Goal: Task Accomplishment & Management: Complete application form

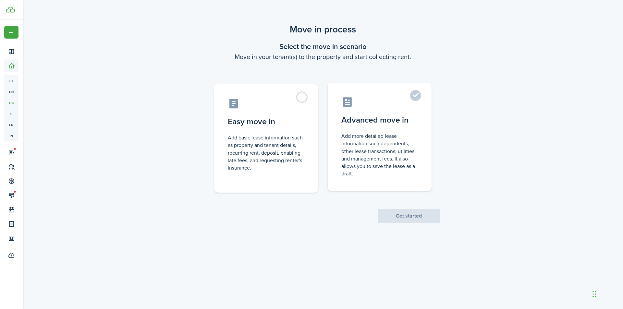
click at [407, 94] on label "Advanced move in Add more detailed lease information such dependents, other lea…" at bounding box center [380, 137] width 104 height 108
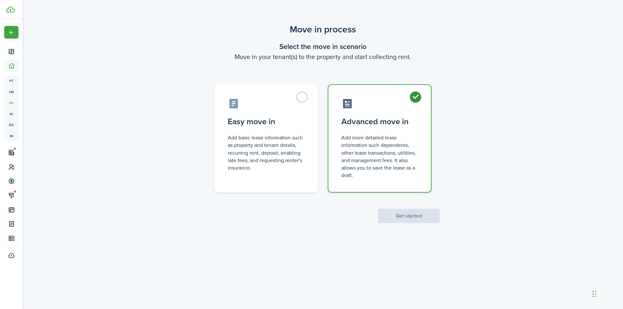
radio input "true"
drag, startPoint x: 412, startPoint y: 215, endPoint x: 438, endPoint y: 189, distance: 37.0
click at [412, 215] on button "Get started" at bounding box center [409, 216] width 62 height 14
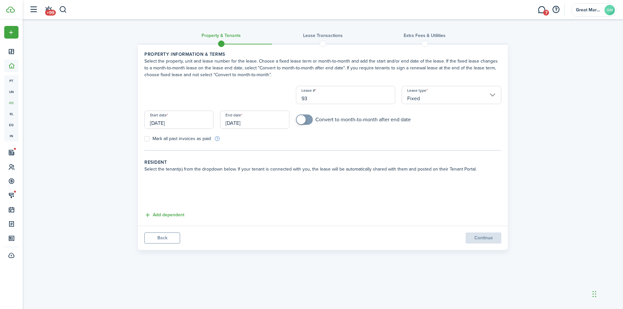
click at [190, 123] on input "[DATE]" at bounding box center [178, 120] width 69 height 18
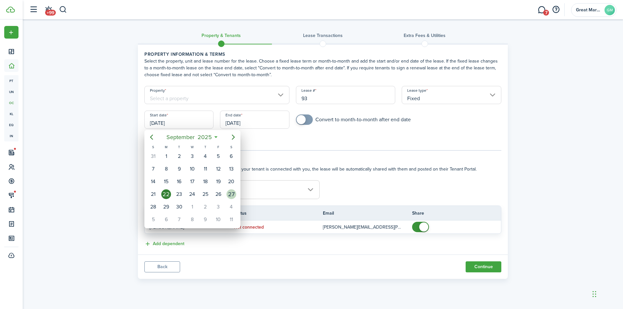
click at [230, 193] on div "27" at bounding box center [232, 195] width 10 height 10
type input "[DATE]"
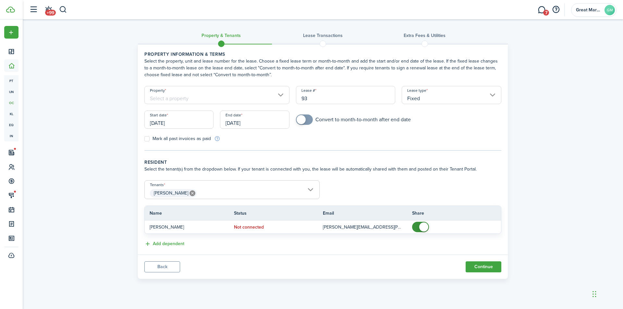
click at [261, 119] on input "[DATE]" at bounding box center [254, 120] width 69 height 18
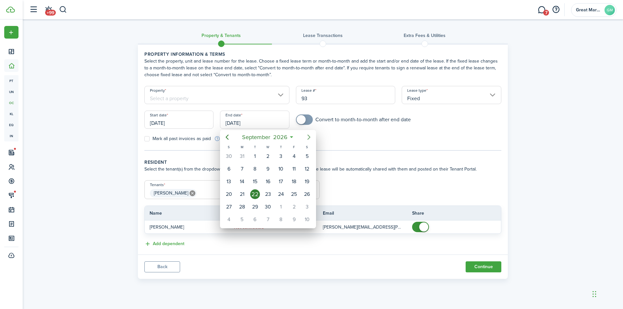
click at [309, 138] on icon "Next page" at bounding box center [309, 137] width 8 height 8
click at [227, 208] on div "27" at bounding box center [229, 207] width 10 height 10
type input "[DATE]"
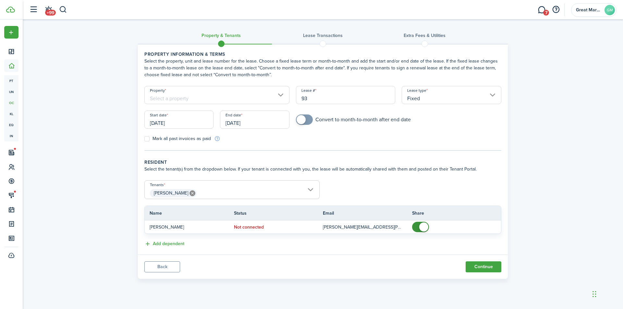
checkbox input "true"
click at [306, 121] on span at bounding box center [304, 120] width 6 height 10
click at [472, 266] on button "Continue" at bounding box center [484, 267] width 36 height 11
click at [216, 94] on input "Property" at bounding box center [216, 95] width 145 height 18
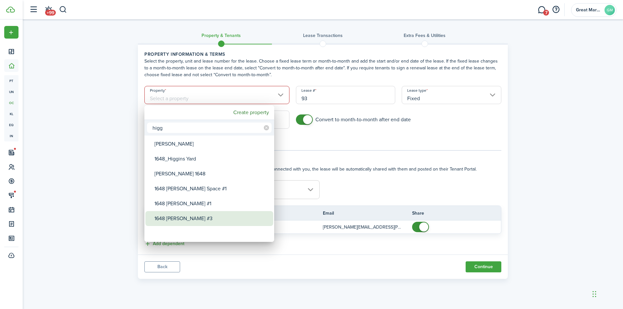
type input "higg"
click at [213, 217] on div "1648 [PERSON_NAME] #3" at bounding box center [212, 218] width 115 height 15
type input "1648 [PERSON_NAME] #3"
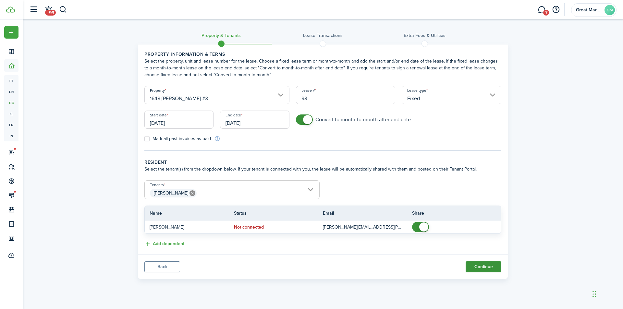
click at [487, 263] on button "Continue" at bounding box center [484, 267] width 36 height 11
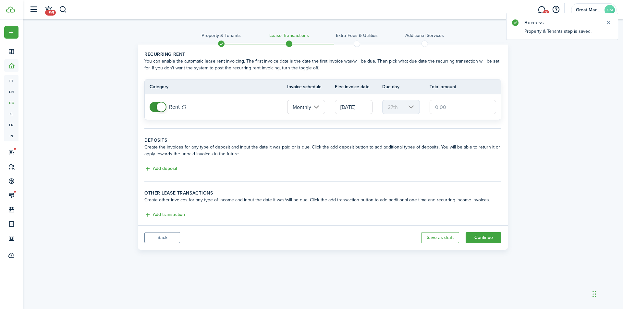
click at [442, 108] on input "text" at bounding box center [463, 107] width 67 height 14
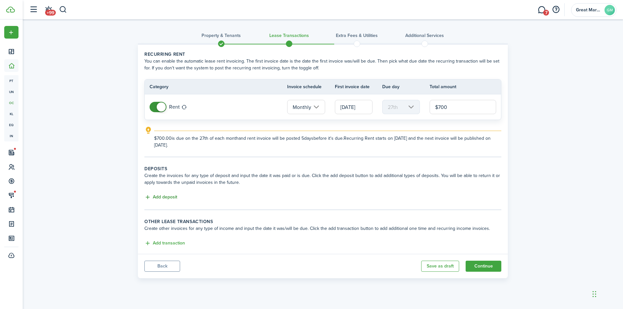
type input "$700.00"
click at [163, 195] on button "Add deposit" at bounding box center [160, 197] width 33 height 7
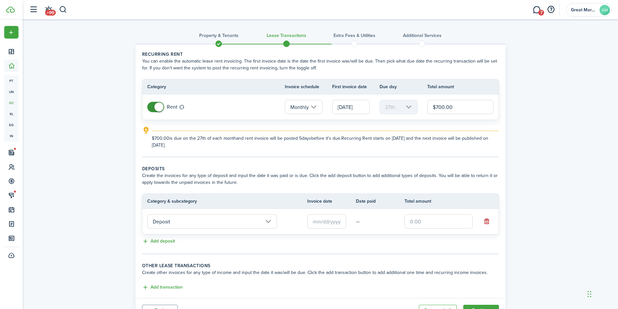
drag, startPoint x: 426, startPoint y: 223, endPoint x: 429, endPoint y: 217, distance: 7.1
click at [426, 223] on input "text" at bounding box center [439, 222] width 68 height 14
click at [315, 226] on input "text" at bounding box center [326, 222] width 39 height 14
type input "$700.00"
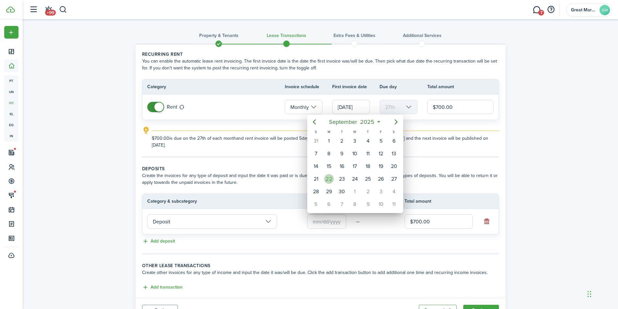
click at [331, 182] on div "22" at bounding box center [329, 179] width 10 height 10
type input "[DATE]"
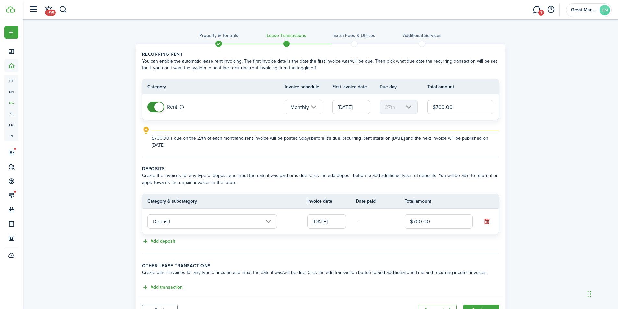
scroll to position [31, 0]
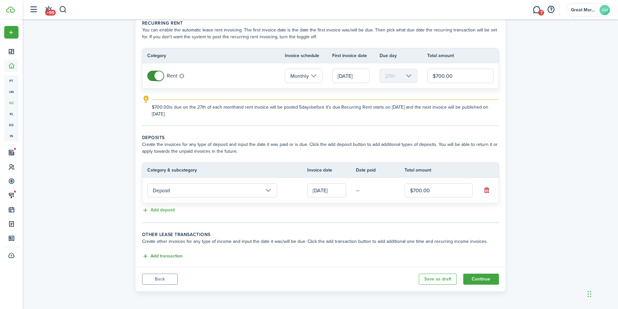
click at [152, 258] on button "Add transaction" at bounding box center [162, 256] width 41 height 7
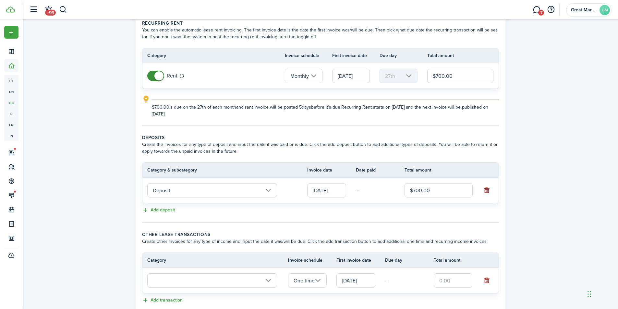
click at [231, 282] on input "text" at bounding box center [212, 281] width 130 height 14
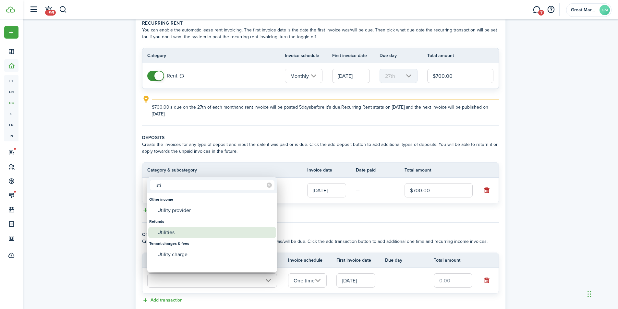
type input "uti"
click at [187, 234] on div "Utilities" at bounding box center [214, 232] width 115 height 11
type input "Refunds / Utilities"
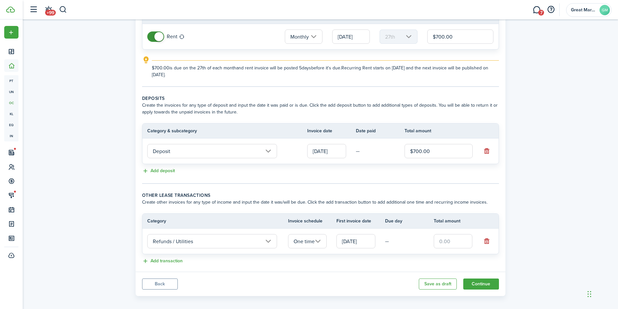
scroll to position [75, 0]
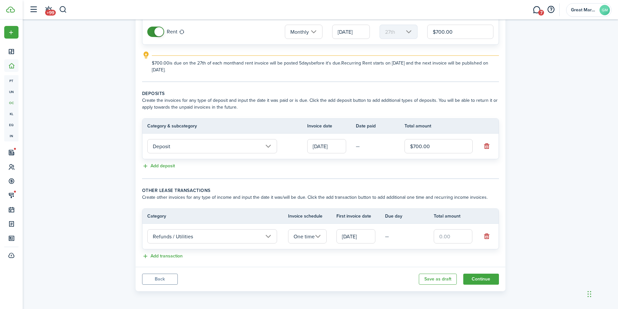
click at [450, 238] on input "text" at bounding box center [453, 236] width 39 height 14
type input "$100.00"
click at [299, 244] on td "One time" at bounding box center [312, 237] width 49 height 18
click at [303, 240] on input "One time" at bounding box center [307, 236] width 39 height 14
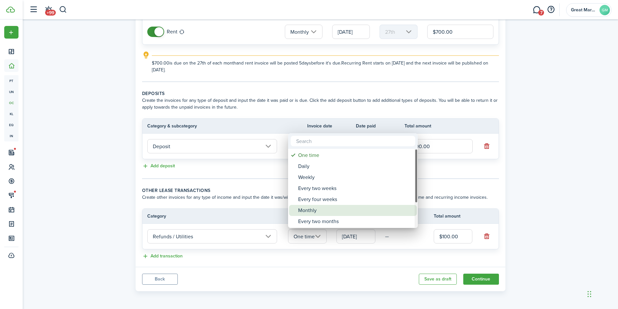
click at [316, 213] on div "Monthly" at bounding box center [355, 210] width 115 height 11
type input "Monthly"
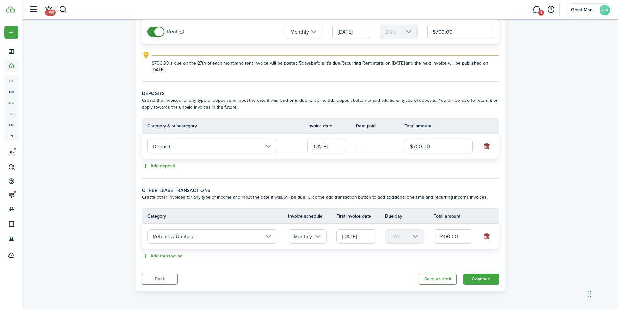
click at [352, 252] on lease-classic-other-transaction "Other lease transactions Create other invoices for any type of income and input…" at bounding box center [320, 223] width 357 height 73
click at [191, 241] on input "Refunds / Utilities" at bounding box center [212, 236] width 130 height 14
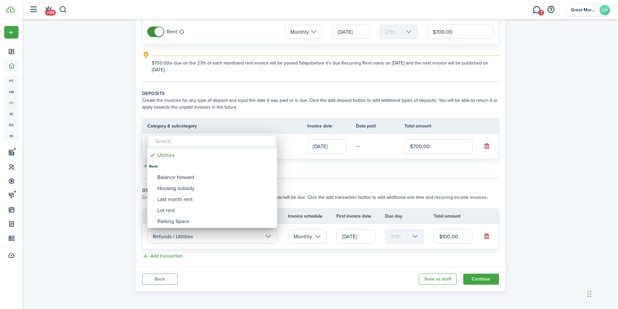
click at [168, 142] on input "text" at bounding box center [212, 141] width 125 height 10
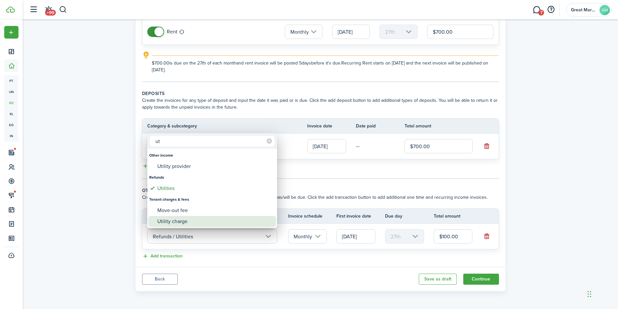
type input "ut"
drag, startPoint x: 191, startPoint y: 220, endPoint x: 192, endPoint y: 178, distance: 42.2
click at [190, 220] on div "Utility charge" at bounding box center [214, 221] width 115 height 11
type input "Tenant charges & fees / Utility charge"
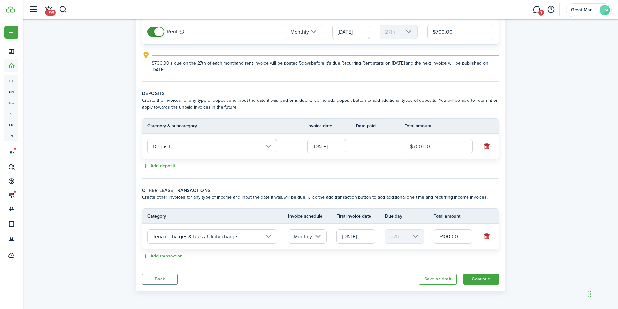
drag, startPoint x: 479, startPoint y: 277, endPoint x: 450, endPoint y: 252, distance: 38.3
click at [479, 277] on button "Continue" at bounding box center [482, 279] width 36 height 11
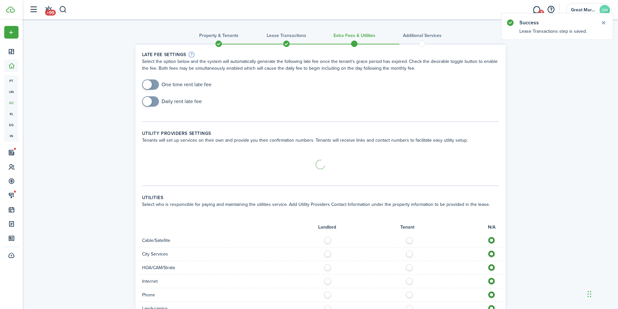
checkbox input "true"
click at [154, 85] on span at bounding box center [150, 85] width 6 height 10
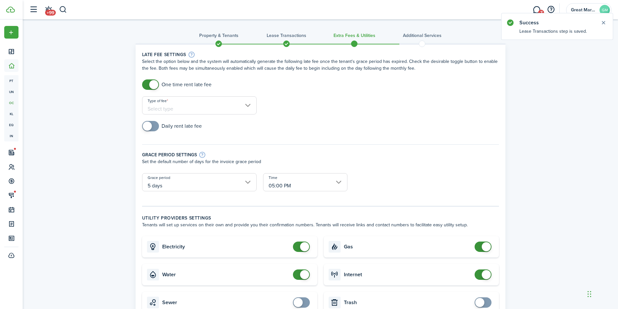
click at [229, 106] on input "Type of fee" at bounding box center [199, 105] width 115 height 18
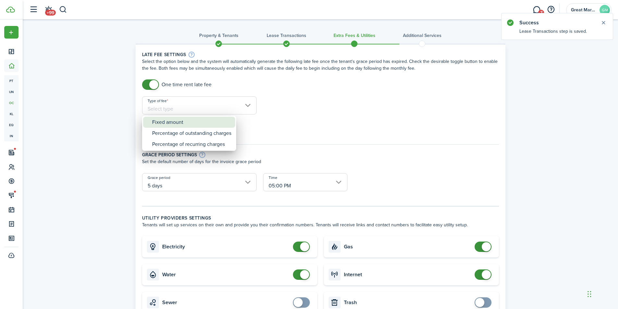
click at [184, 124] on div "Fixed amount" at bounding box center [191, 122] width 79 height 11
type input "Fixed amount"
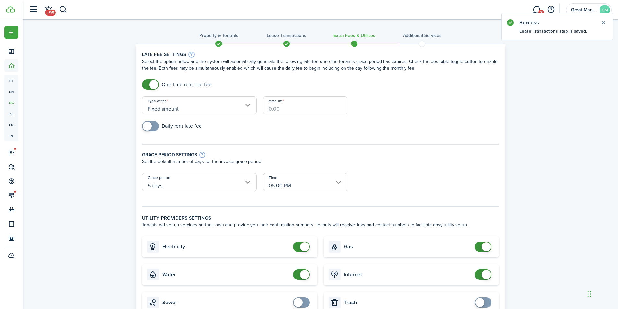
click at [273, 109] on input "Amount" at bounding box center [305, 105] width 84 height 18
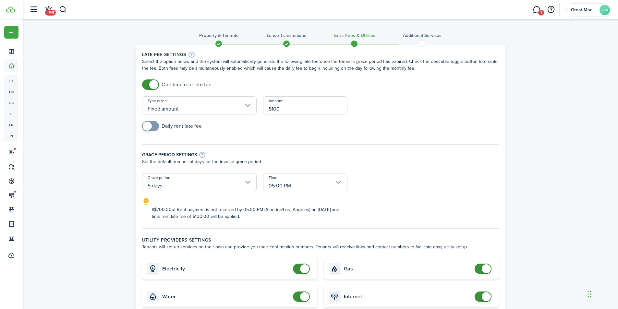
click at [205, 176] on input "5 days" at bounding box center [199, 182] width 115 height 18
type input "$100.00"
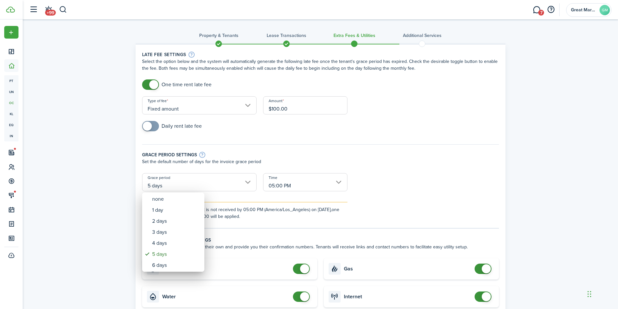
drag, startPoint x: 291, startPoint y: 141, endPoint x: 200, endPoint y: 131, distance: 91.7
click at [291, 141] on div at bounding box center [309, 154] width 722 height 413
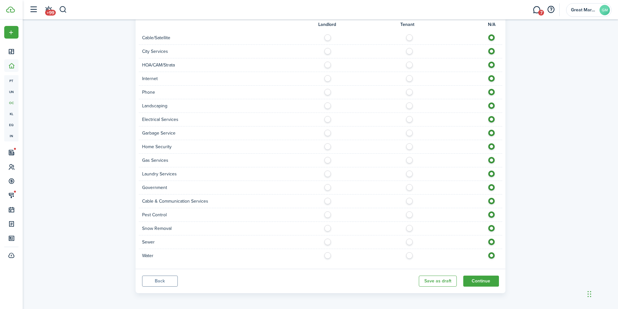
scroll to position [363, 0]
drag, startPoint x: 491, startPoint y: 278, endPoint x: 510, endPoint y: 229, distance: 53.3
click at [490, 278] on button "Continue" at bounding box center [482, 279] width 36 height 11
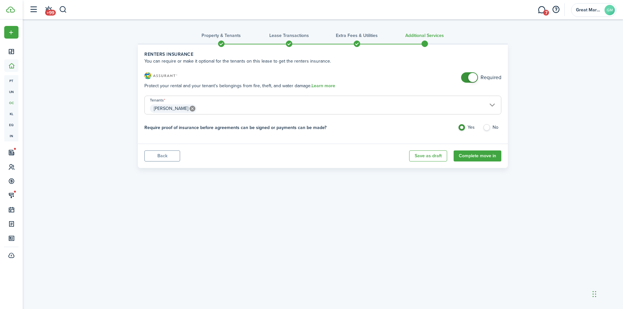
checkbox input "false"
click at [466, 74] on span at bounding box center [469, 77] width 6 height 10
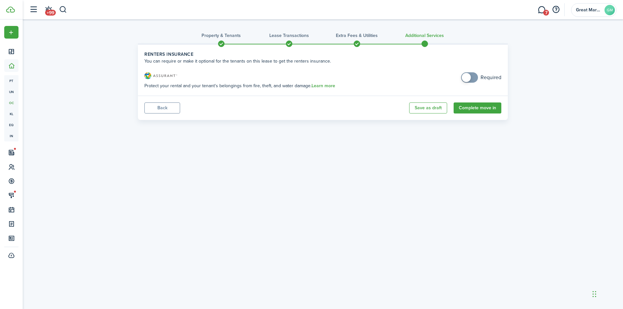
click at [480, 99] on panel-main-footer "Back Save as draft Complete move in" at bounding box center [323, 108] width 370 height 24
click at [484, 103] on button "Complete move in" at bounding box center [478, 108] width 48 height 11
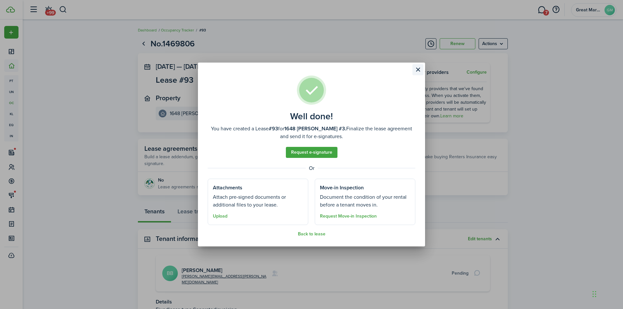
click at [415, 70] on button "Close modal" at bounding box center [418, 69] width 11 height 11
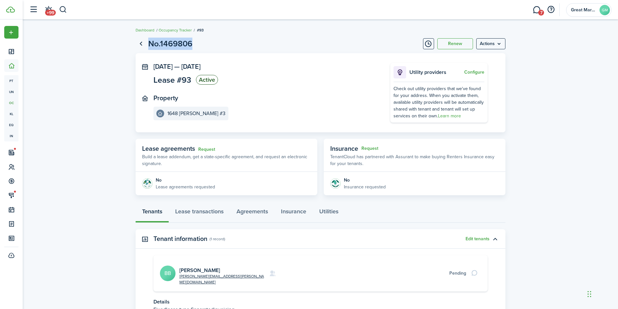
drag, startPoint x: 223, startPoint y: 51, endPoint x: 230, endPoint y: 36, distance: 17.1
click at [116, 25] on dashboard-content "Dashboard Occupancy Tracker #93 No.1469806 Renew Actions [DATE] — [DATE] Lease …" at bounding box center [321, 183] width 596 height 367
click at [251, 36] on page-view-layout "No.1469806 Renew Actions [DATE] — [DATE] Lease #93 Active Property 1648 [PERSON…" at bounding box center [320, 193] width 377 height 318
drag, startPoint x: 242, startPoint y: 29, endPoint x: 228, endPoint y: 35, distance: 15.4
click at [113, 30] on dashboard-content "Dashboard Occupancy Tracker #93 No.1469806 Renew Actions [DATE] — [DATE] Lease …" at bounding box center [321, 183] width 596 height 367
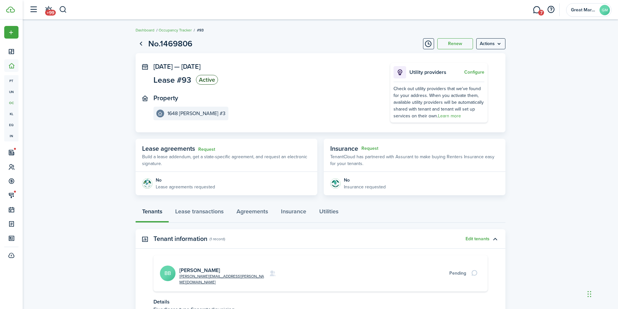
drag, startPoint x: 256, startPoint y: 42, endPoint x: 231, endPoint y: 41, distance: 25.0
click at [255, 42] on page-view-header "No.1469806 Renew Actions" at bounding box center [321, 44] width 370 height 12
drag, startPoint x: 219, startPoint y: 31, endPoint x: 132, endPoint y: 32, distance: 87.0
click at [122, 32] on dashboard-content "Dashboard Occupancy Tracker #93 No.1469806 Renew Actions [DATE] — [DATE] Lease …" at bounding box center [321, 183] width 596 height 367
click at [133, 32] on div "Dashboard Occupancy Tracker #93" at bounding box center [320, 26] width 377 height 15
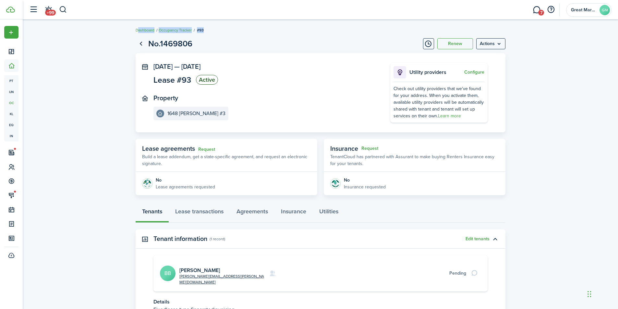
drag, startPoint x: 213, startPoint y: 31, endPoint x: 154, endPoint y: 35, distance: 59.3
click at [132, 31] on div "Dashboard Occupancy Tracker #93" at bounding box center [320, 26] width 377 height 15
drag, startPoint x: 211, startPoint y: 45, endPoint x: 212, endPoint y: 28, distance: 16.9
click at [113, 23] on dashboard-content "Dashboard Occupancy Tracker #93 No.1469806 Renew Actions [DATE] — [DATE] Lease …" at bounding box center [321, 183] width 596 height 367
click at [229, 29] on breadcrumb "Dashboard Occupancy Tracker #93" at bounding box center [321, 26] width 370 height 15
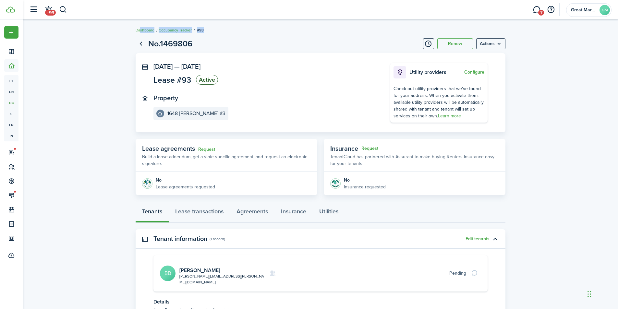
drag, startPoint x: 213, startPoint y: 30, endPoint x: 317, endPoint y: 39, distance: 104.6
click at [138, 32] on breadcrumb "Dashboard Occupancy Tracker #93" at bounding box center [321, 26] width 370 height 15
click at [326, 39] on page-view-header "No.1469806 Renew Actions" at bounding box center [321, 44] width 370 height 12
drag, startPoint x: 267, startPoint y: 40, endPoint x: 269, endPoint y: 49, distance: 9.3
click at [267, 40] on page-view-header "No.1469806 Renew Actions" at bounding box center [321, 44] width 370 height 12
